Goal: Information Seeking & Learning: Compare options

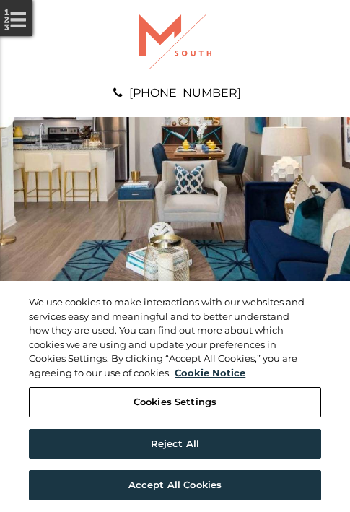
scroll to position [739, 0]
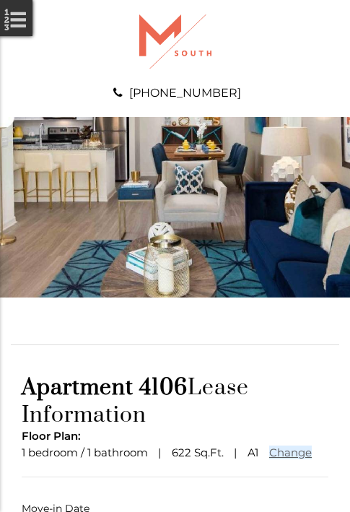
scroll to position [107, 0]
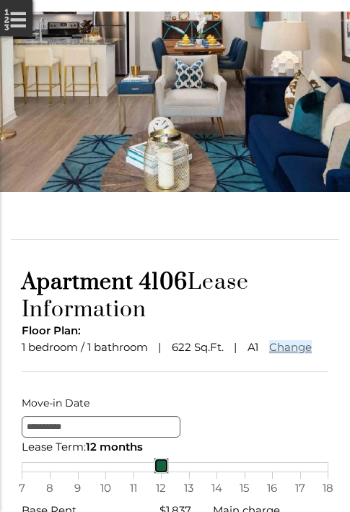
click at [175, 472] on div "7 8 9 10 11 12 13 14 15 16 17 18" at bounding box center [175, 467] width 307 height 10
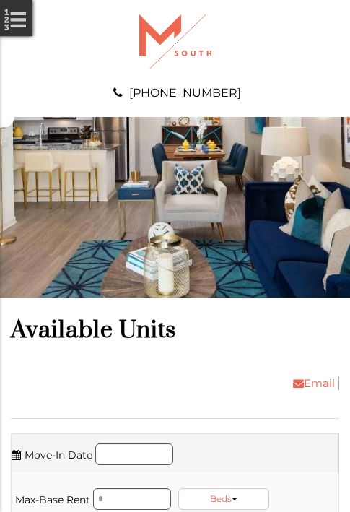
scroll to position [1078, 0]
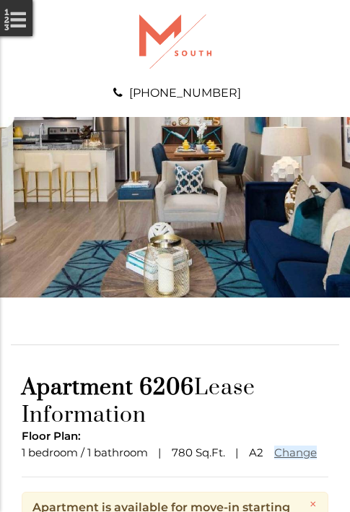
scroll to position [176, 0]
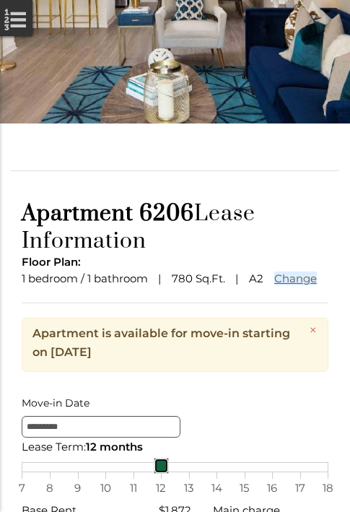
click at [175, 472] on div "7 8 9 10 11 12 13 14 15 16 17 18" at bounding box center [175, 467] width 307 height 10
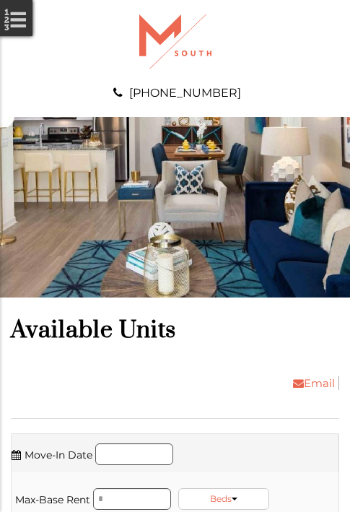
scroll to position [2648, 0]
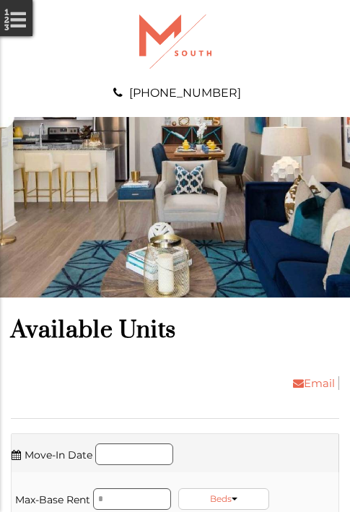
scroll to position [3480, 0]
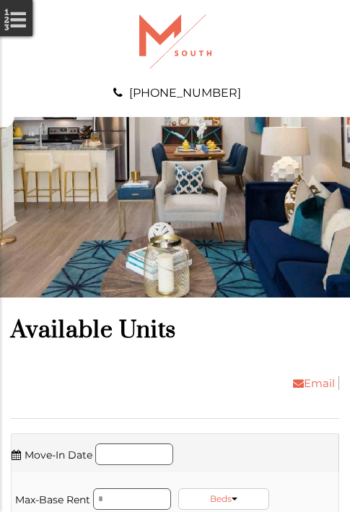
scroll to position [3726, 0]
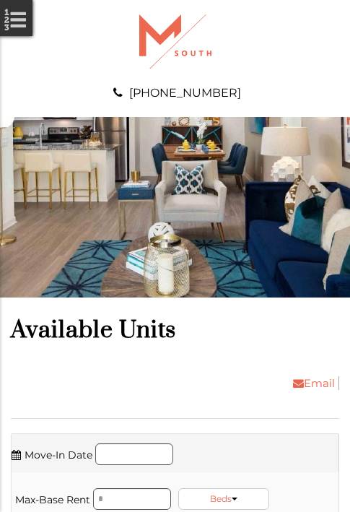
scroll to position [4219, 0]
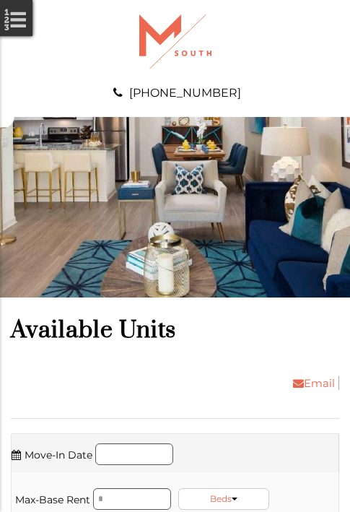
scroll to position [4465, 0]
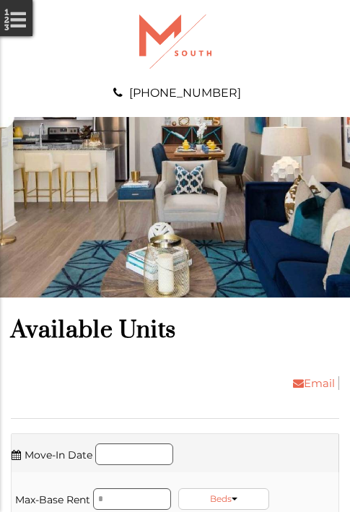
scroll to position [5143, 0]
